Goal: Task Accomplishment & Management: Complete application form

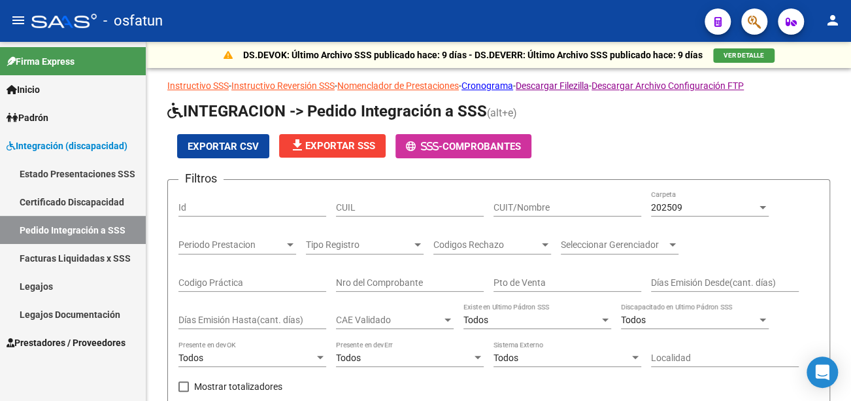
click at [837, 23] on mat-icon "person" at bounding box center [833, 20] width 16 height 16
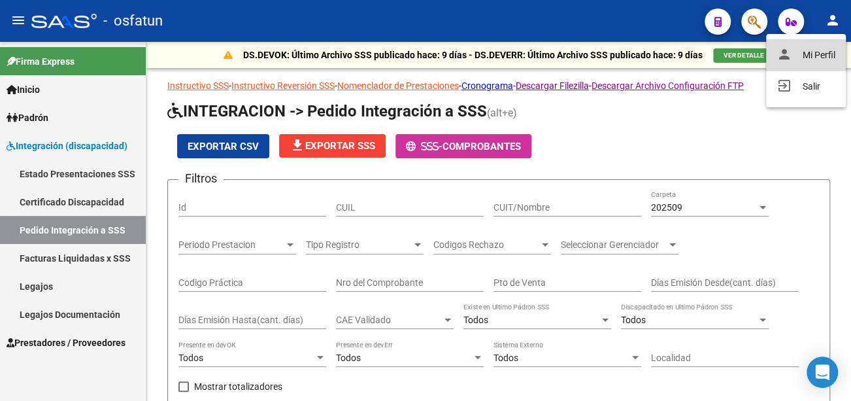
click at [797, 54] on button "person Mi Perfil" at bounding box center [806, 54] width 80 height 31
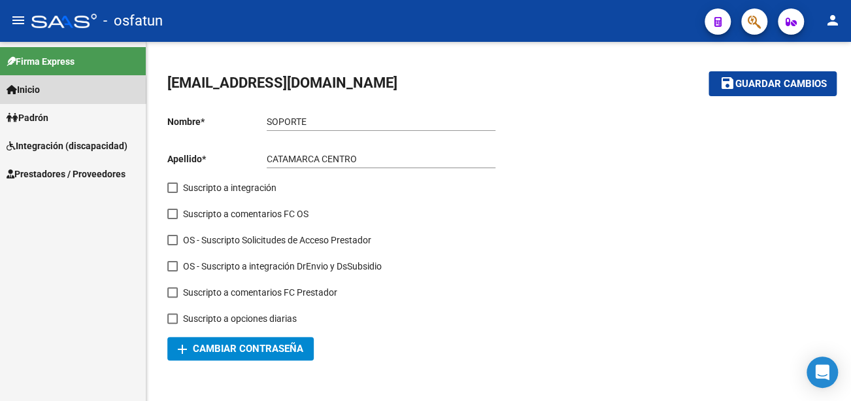
click at [40, 91] on span "Inicio" at bounding box center [23, 89] width 33 height 14
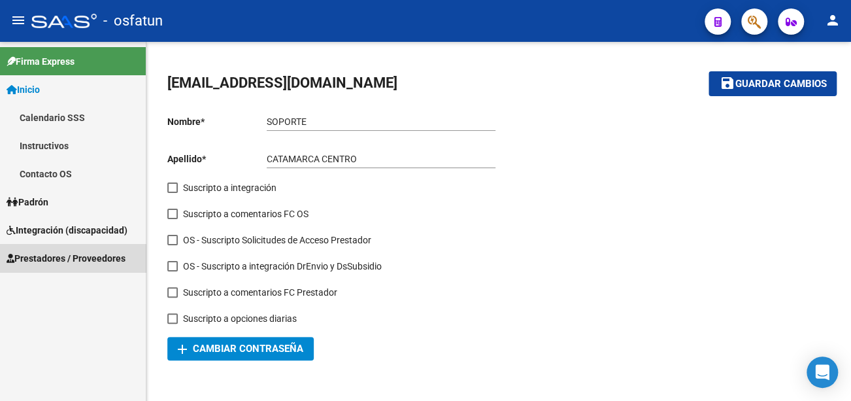
click at [82, 258] on span "Prestadores / Proveedores" at bounding box center [66, 258] width 119 height 14
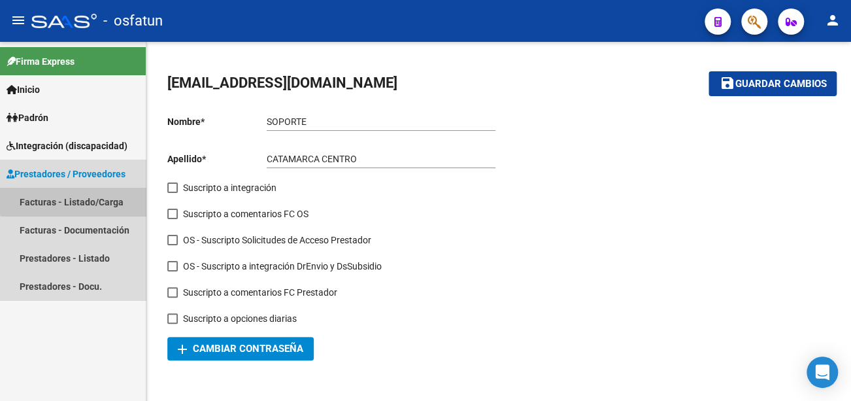
click at [88, 199] on link "Facturas - Listado/Carga" at bounding box center [73, 202] width 146 height 28
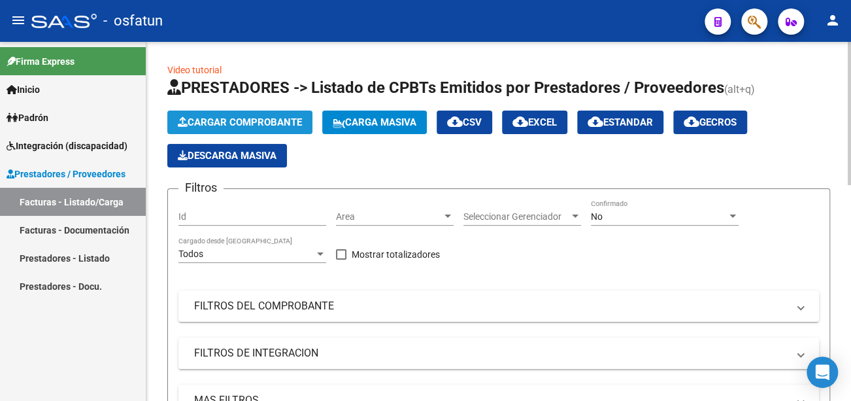
click at [282, 122] on span "Cargar Comprobante" at bounding box center [240, 122] width 124 height 12
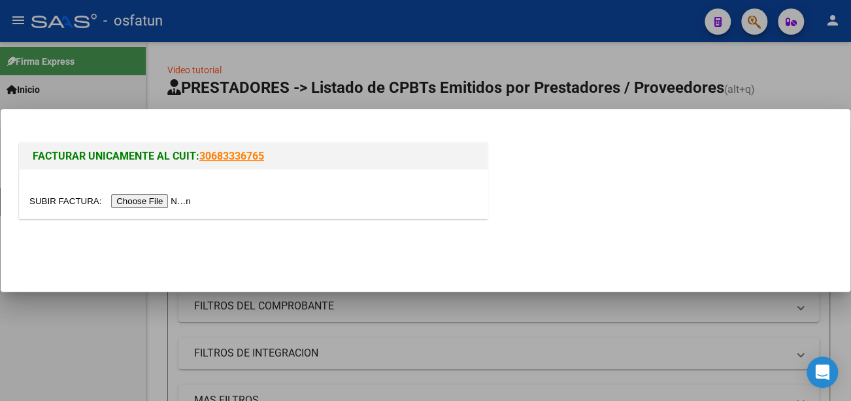
click at [184, 202] on input "file" at bounding box center [111, 201] width 165 height 14
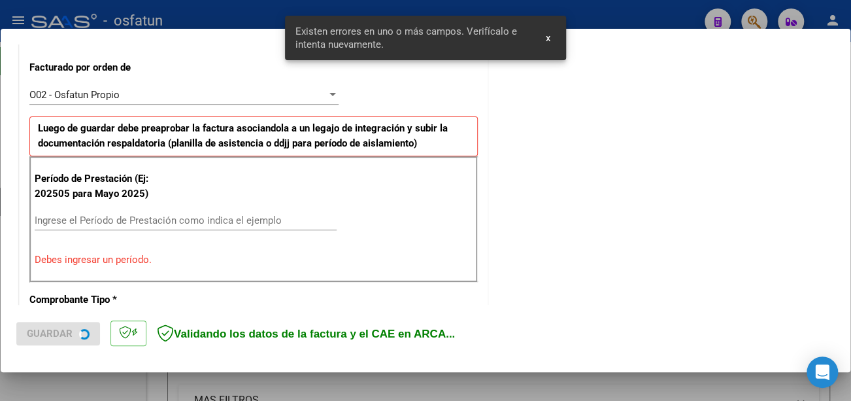
scroll to position [365, 0]
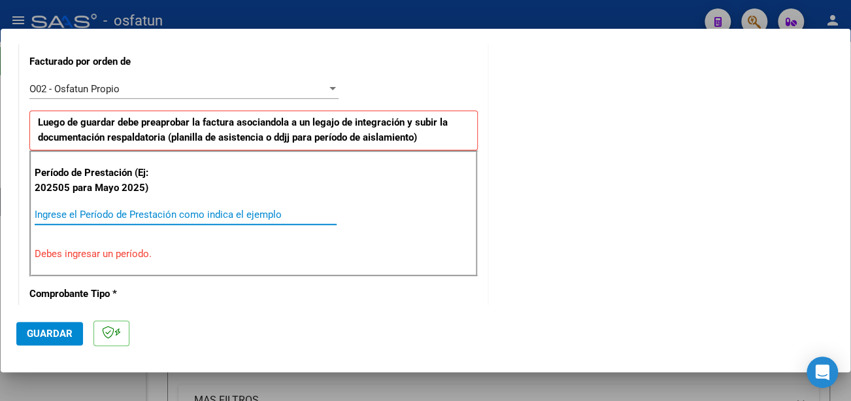
click at [165, 213] on input "Ingrese el Período de Prestación como indica el ejemplo" at bounding box center [186, 215] width 302 height 12
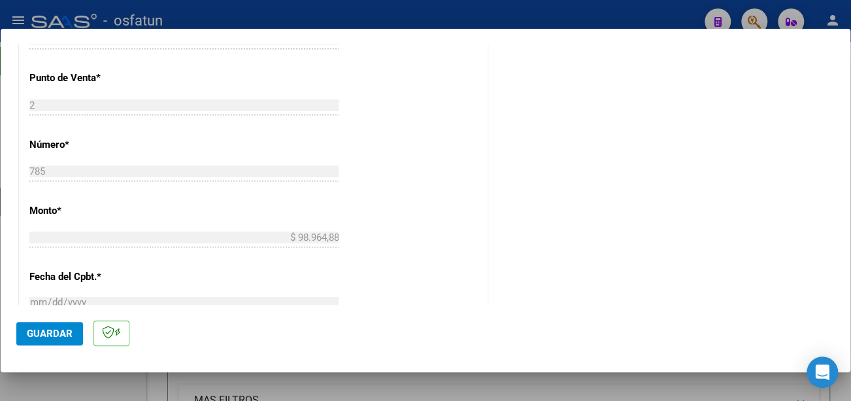
scroll to position [588, 0]
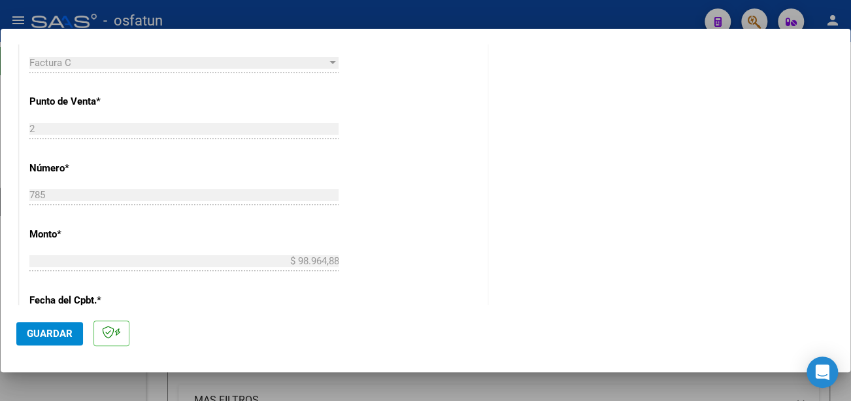
type input "202509"
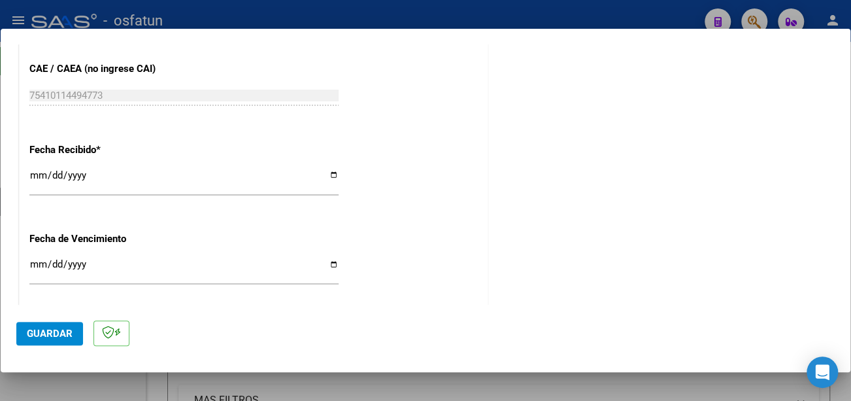
scroll to position [915, 0]
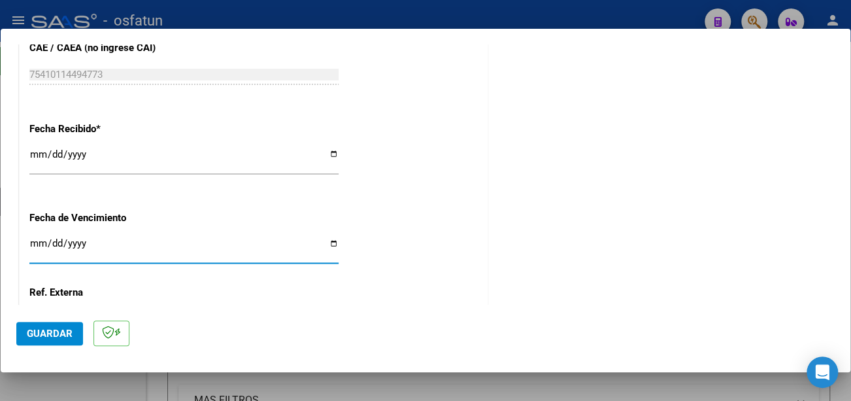
click at [34, 241] on input "Ingresar la fecha" at bounding box center [183, 248] width 309 height 21
type input "[DATE]"
click at [43, 332] on span "Guardar" at bounding box center [50, 334] width 46 height 12
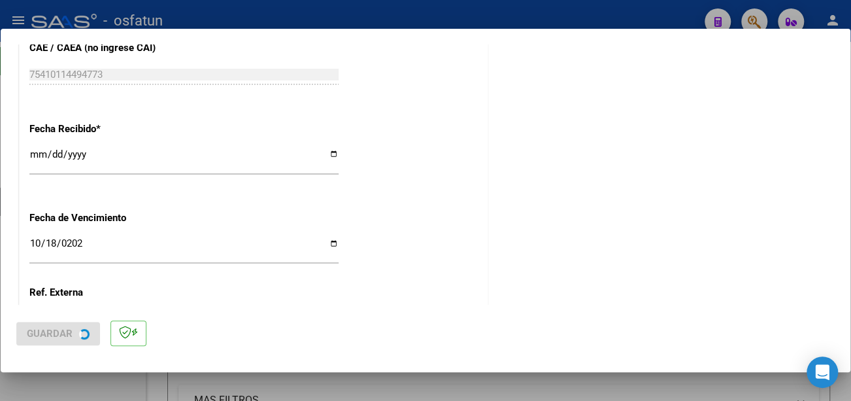
scroll to position [0, 0]
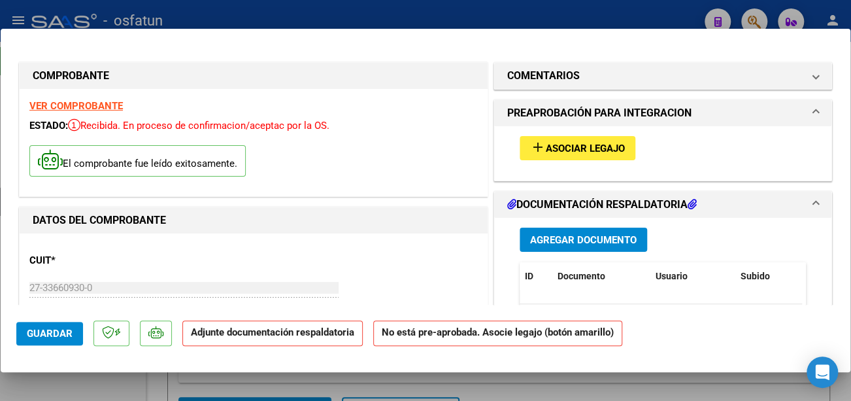
click at [566, 142] on span "add Asociar Legajo" at bounding box center [577, 148] width 95 height 12
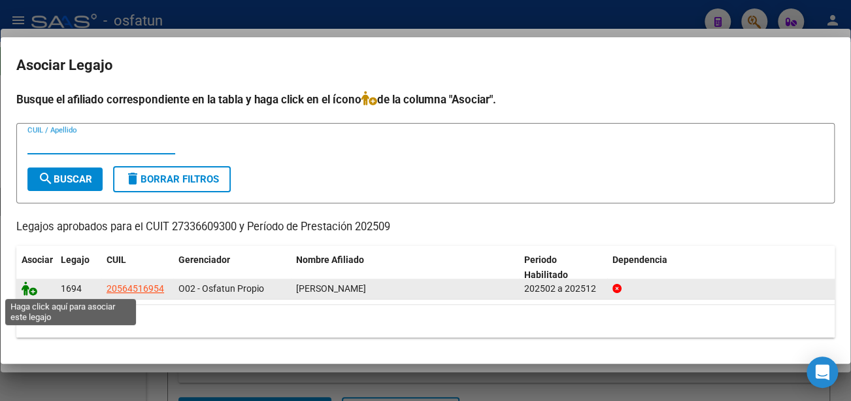
click at [31, 290] on icon at bounding box center [30, 288] width 16 height 14
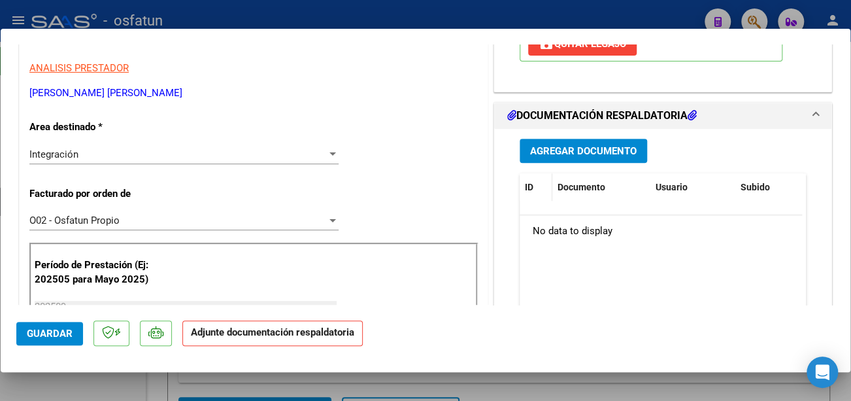
scroll to position [262, 0]
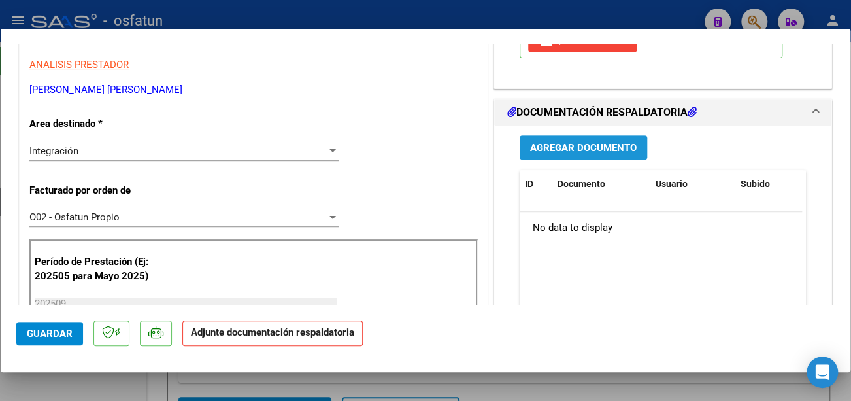
click at [568, 148] on span "Agregar Documento" at bounding box center [583, 148] width 107 height 12
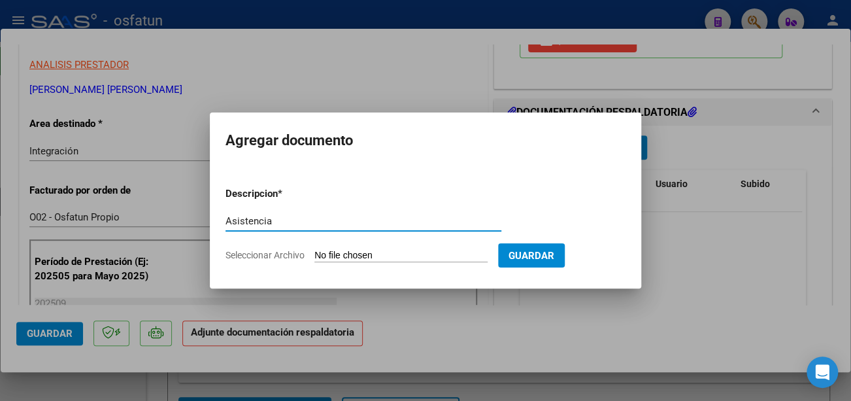
type input "Asistencia"
drag, startPoint x: 379, startPoint y: 247, endPoint x: 379, endPoint y: 256, distance: 8.5
click at [379, 247] on form "Descripcion * Asistencia Escriba aquí una descripcion Seleccionar Archivo Guard…" at bounding box center [426, 224] width 400 height 95
click at [382, 256] on input "Seleccionar Archivo" at bounding box center [401, 256] width 173 height 12
type input "C:\fakepath\[PERSON_NAME] Asist.pdf"
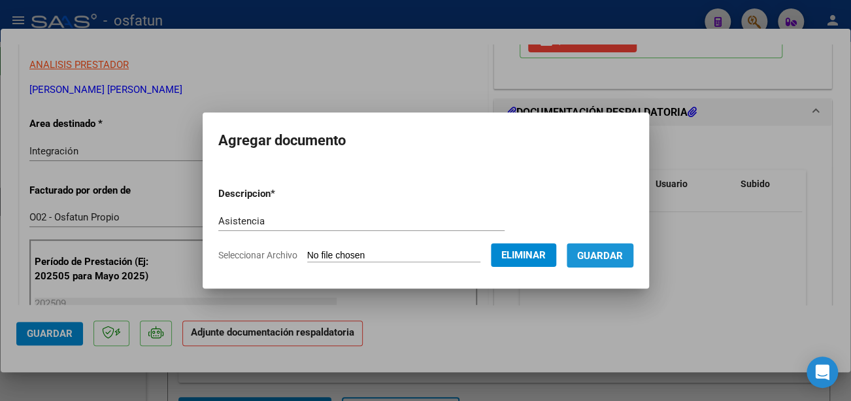
click at [621, 253] on span "Guardar" at bounding box center [600, 256] width 46 height 12
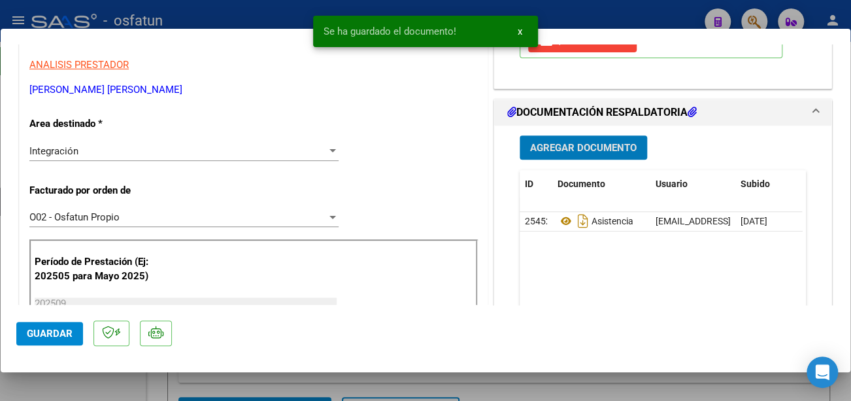
click at [45, 330] on span "Guardar" at bounding box center [50, 334] width 46 height 12
type input "$ 0,00"
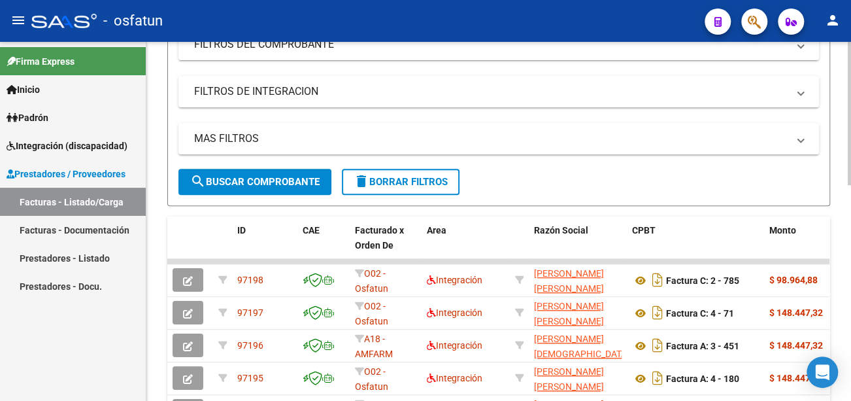
click at [290, 184] on span "search Buscar Comprobante" at bounding box center [254, 182] width 129 height 12
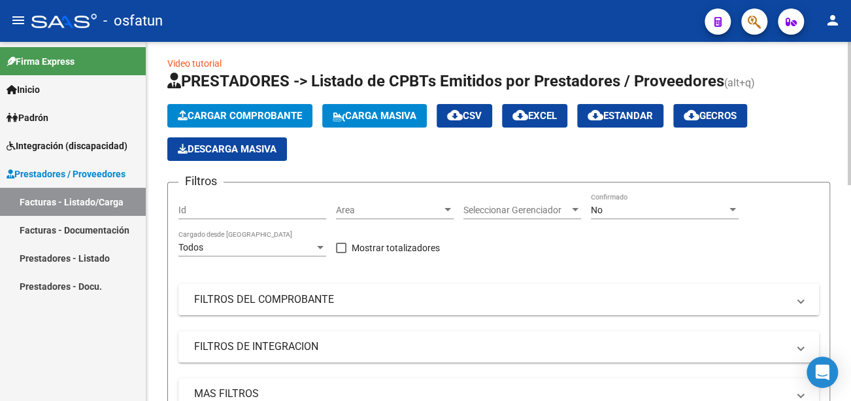
scroll to position [0, 0]
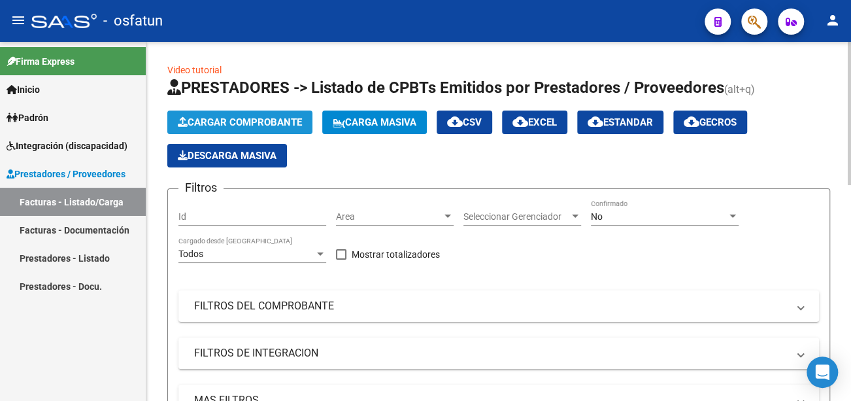
click at [266, 124] on span "Cargar Comprobante" at bounding box center [240, 122] width 124 height 12
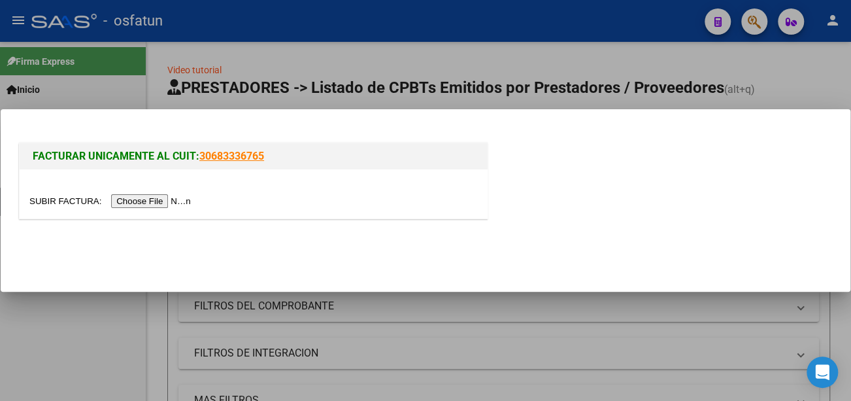
click at [160, 197] on input "file" at bounding box center [111, 201] width 165 height 14
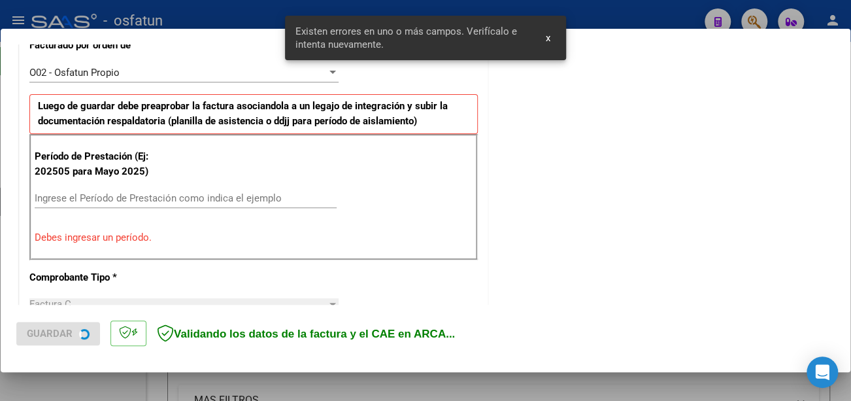
scroll to position [389, 0]
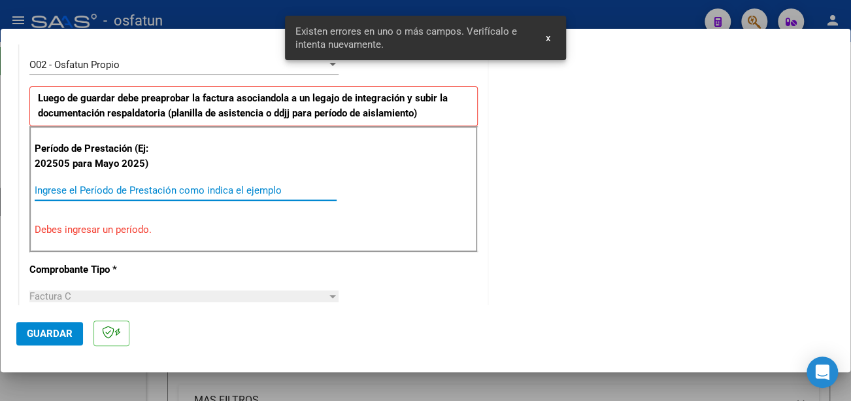
click at [163, 184] on input "Ingrese el Período de Prestación como indica el ejemplo" at bounding box center [186, 190] width 302 height 12
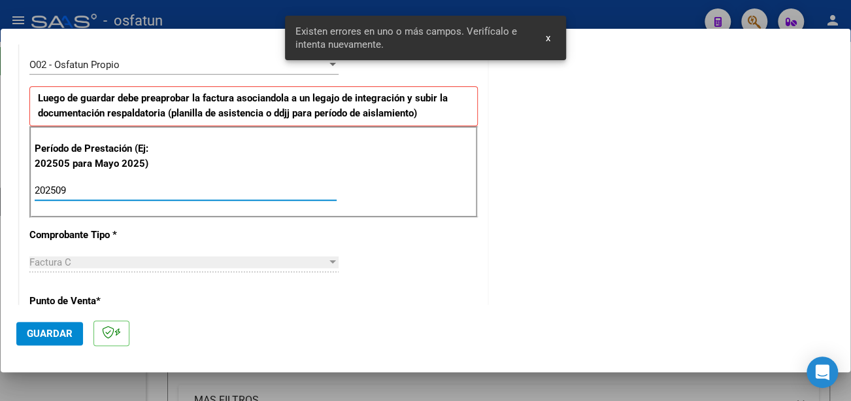
type input "202509"
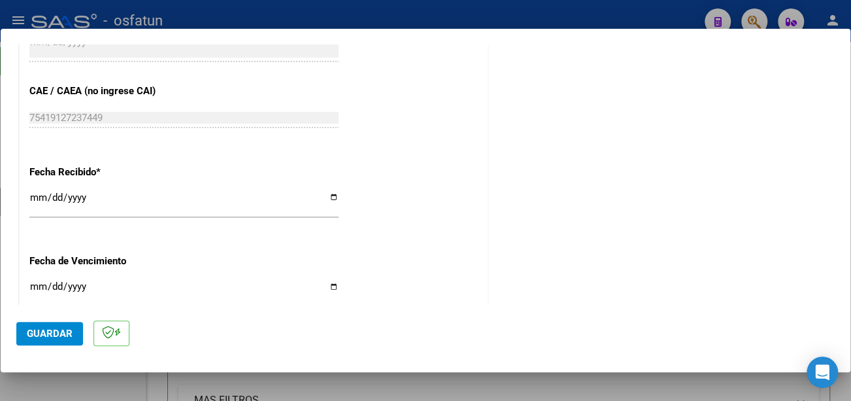
scroll to position [912, 0]
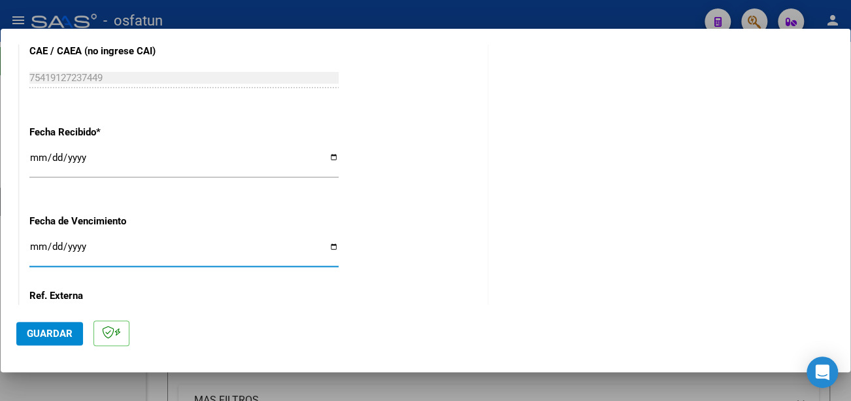
click at [37, 243] on input "Ingresar la fecha" at bounding box center [183, 251] width 309 height 21
type input "[DATE]"
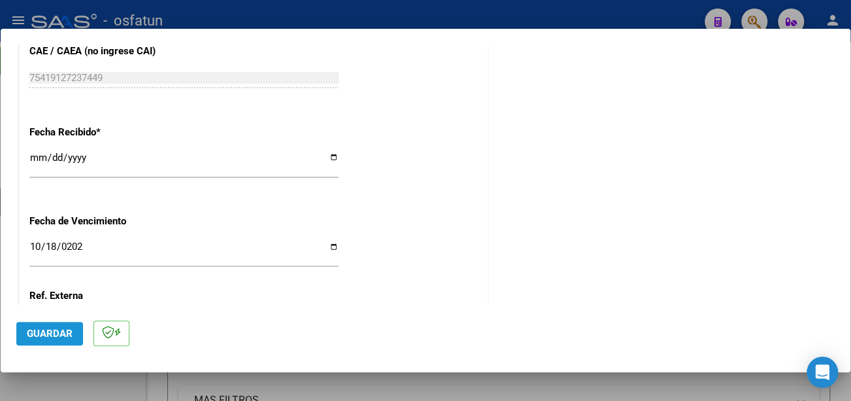
click at [54, 332] on span "Guardar" at bounding box center [50, 334] width 46 height 12
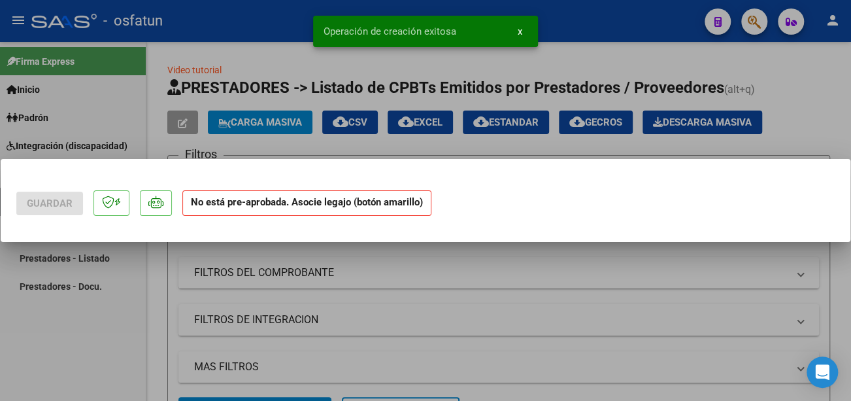
scroll to position [0, 0]
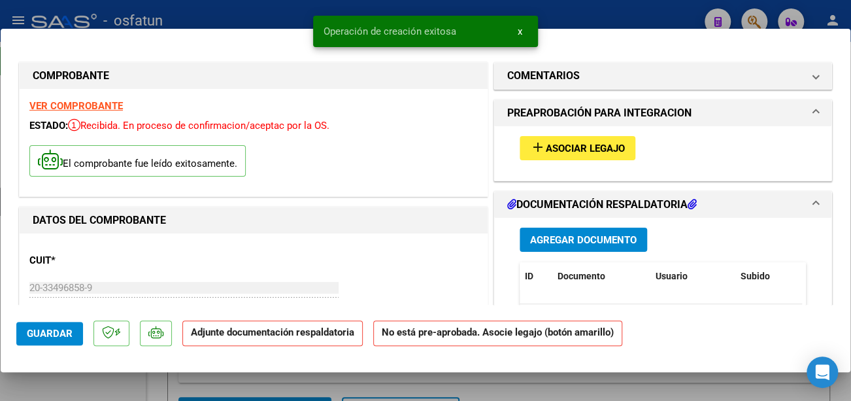
click at [571, 148] on span "Asociar Legajo" at bounding box center [585, 149] width 79 height 12
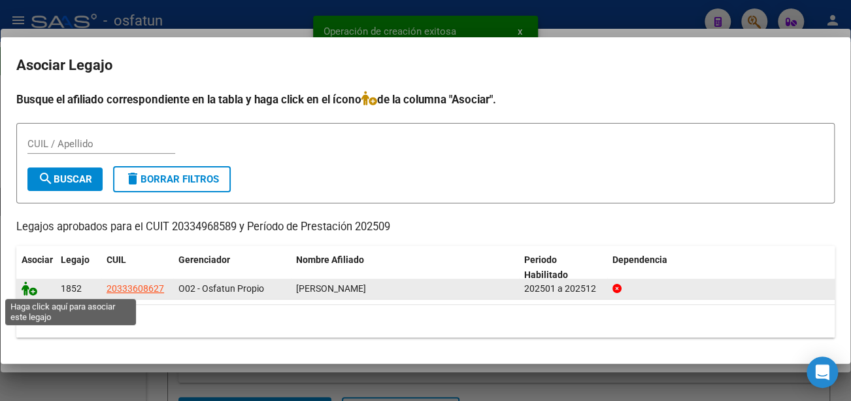
click at [31, 290] on icon at bounding box center [30, 288] width 16 height 14
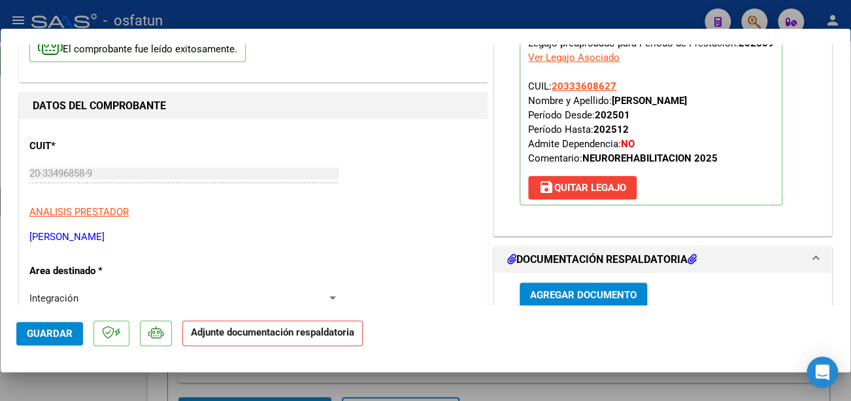
scroll to position [131, 0]
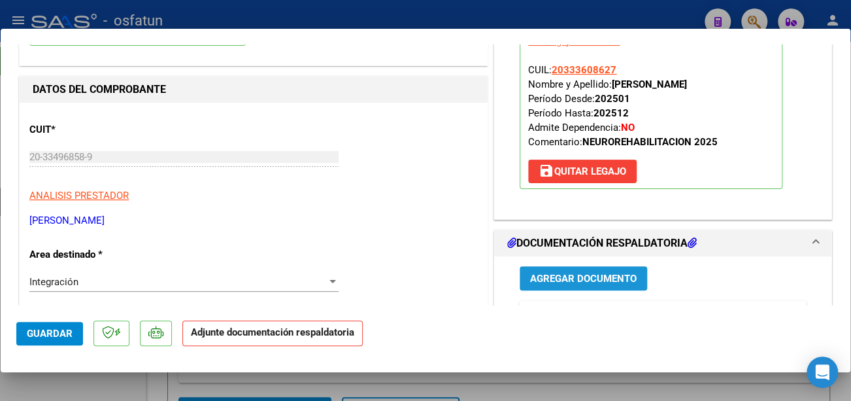
click at [570, 275] on span "Agregar Documento" at bounding box center [583, 279] width 107 height 12
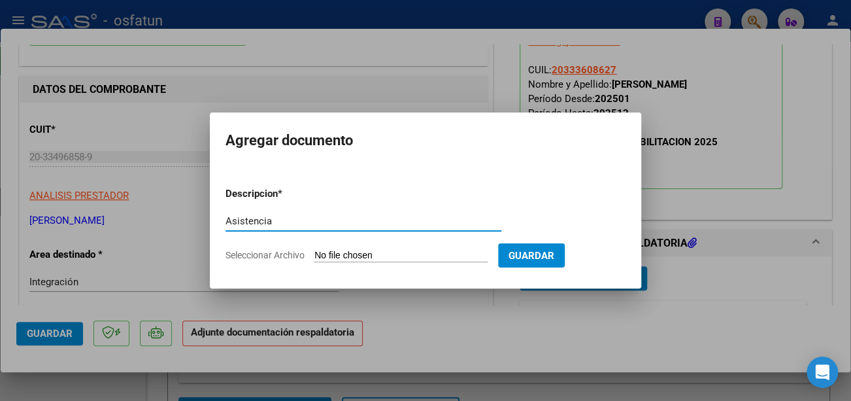
type input "Asistencia"
click at [396, 252] on input "Seleccionar Archivo" at bounding box center [401, 256] width 173 height 12
type input "C:\fakepath\[PERSON_NAME] fac.pdf"
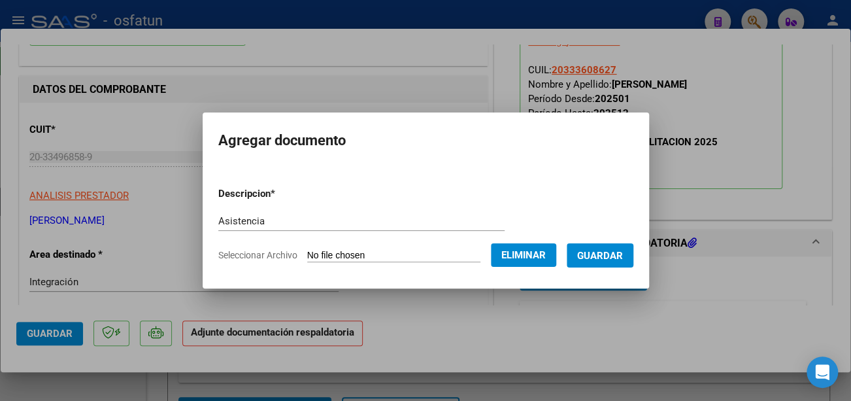
click at [613, 251] on span "Guardar" at bounding box center [600, 256] width 46 height 12
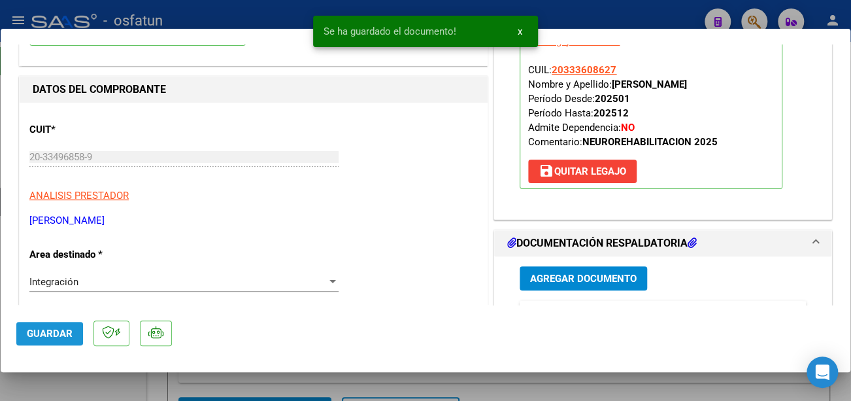
click at [55, 330] on span "Guardar" at bounding box center [50, 334] width 46 height 12
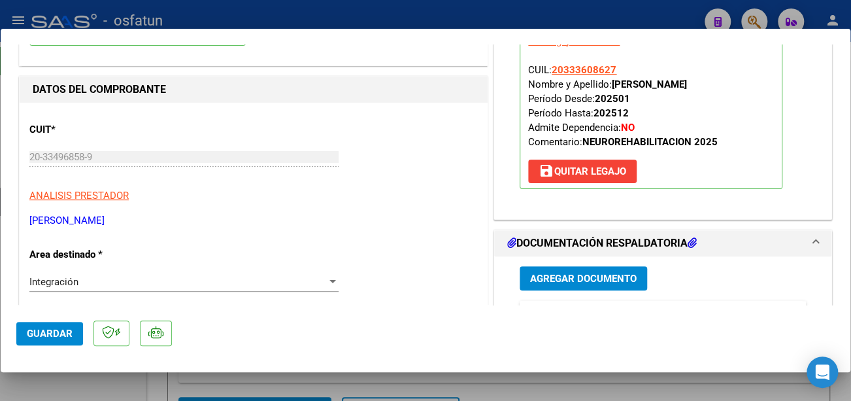
type input "$ 0,00"
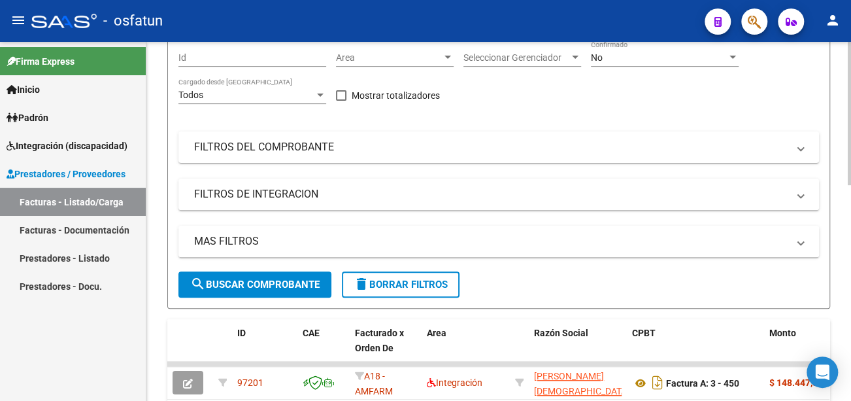
scroll to position [196, 0]
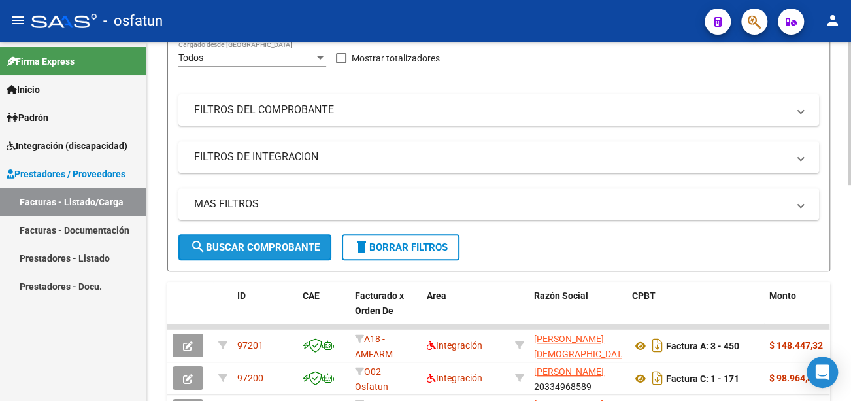
click at [271, 241] on span "search Buscar Comprobante" at bounding box center [254, 247] width 129 height 12
